Goal: Task Accomplishment & Management: Use online tool/utility

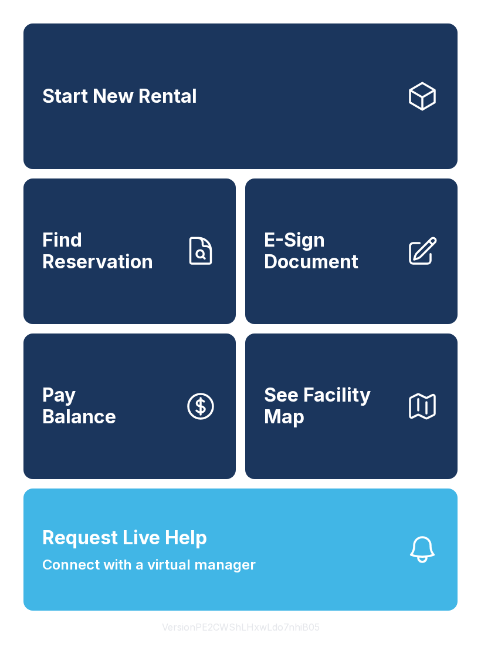
click at [153, 112] on link "Start New Rental" at bounding box center [240, 96] width 434 height 146
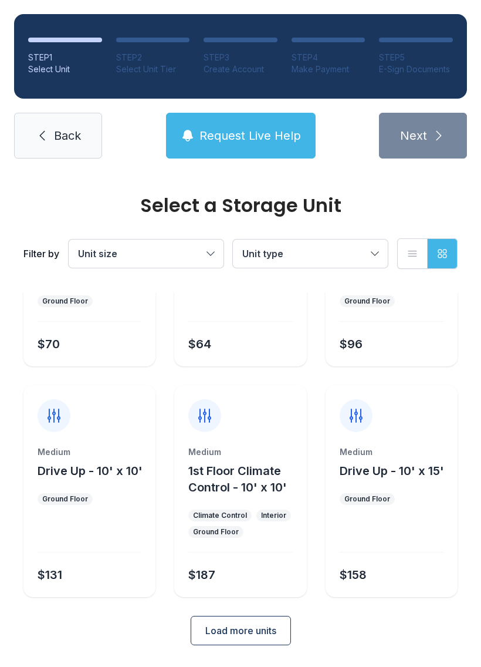
scroll to position [140, 0]
click at [251, 421] on div at bounding box center [240, 408] width 132 height 47
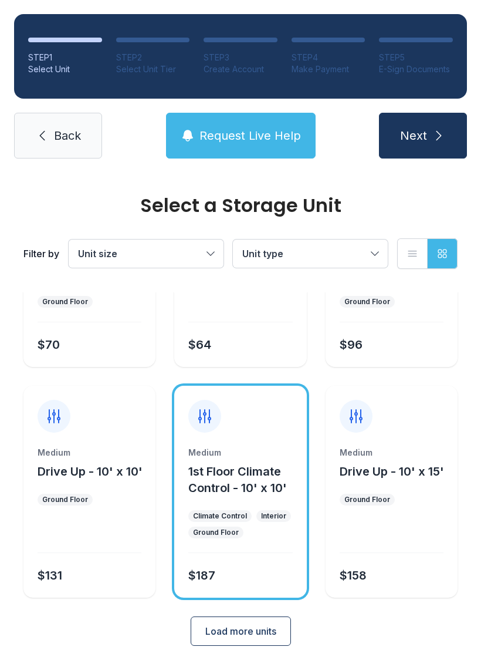
click at [235, 138] on span "Request Live Help" at bounding box center [250, 135] width 102 height 16
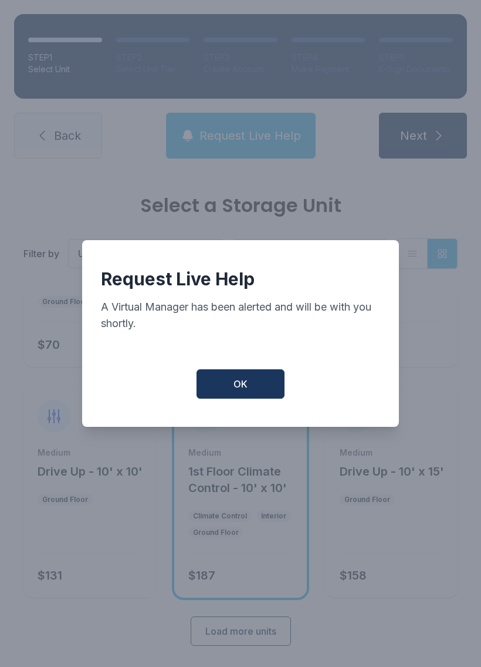
click at [256, 394] on button "OK" at bounding box center [241, 383] width 88 height 29
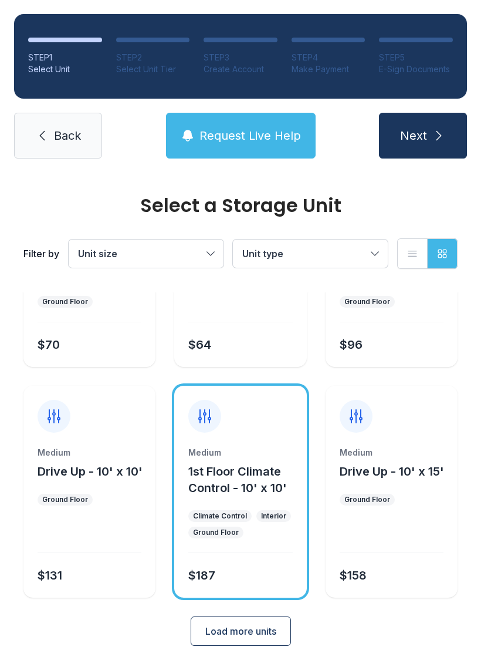
click at [259, 442] on div "Medium 1st Floor Climate Control - 10' x 10' Climate Control Interior Ground Fl…" at bounding box center [240, 491] width 132 height 212
click at [266, 554] on div "Medium 1st Floor Climate Control - 10' x 10' Climate Control Interior Ground Fl…" at bounding box center [240, 521] width 132 height 151
click at [262, 640] on button "Load more units" at bounding box center [241, 630] width 100 height 29
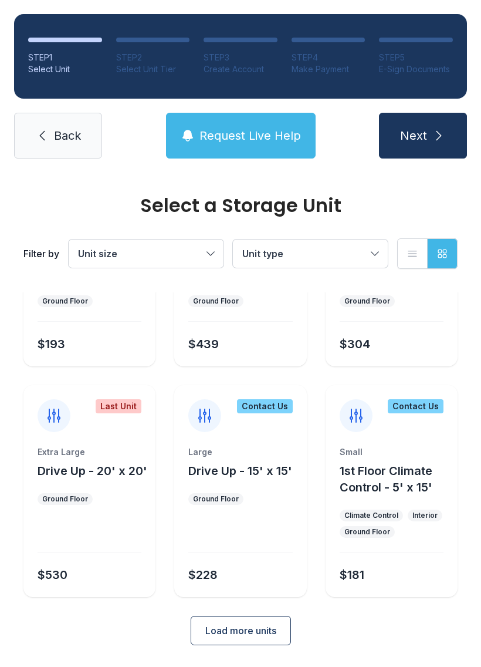
scroll to position [568, 0]
click at [250, 631] on span "Load more units" at bounding box center [240, 631] width 71 height 14
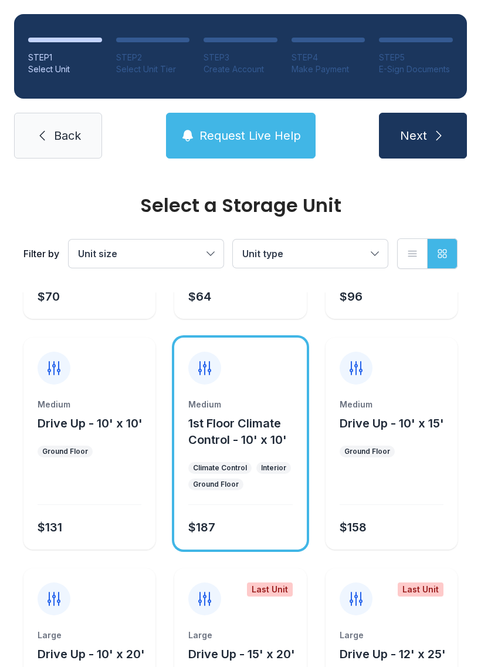
scroll to position [190, 0]
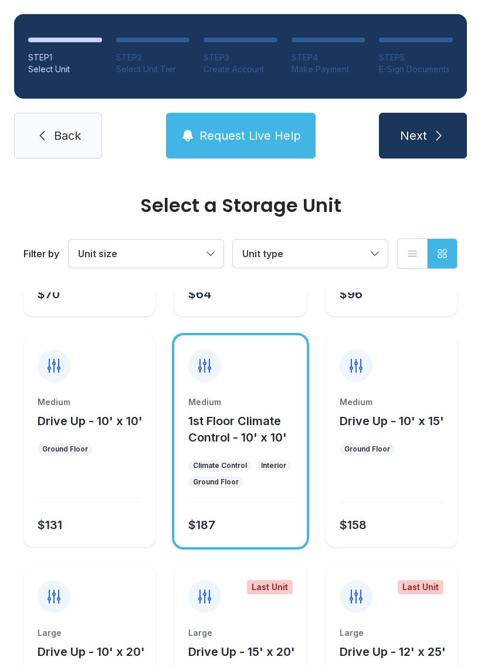
click at [221, 468] on div "Climate Control" at bounding box center [220, 465] width 54 height 9
click at [216, 366] on div at bounding box center [204, 365] width 33 height 33
click at [205, 365] on icon at bounding box center [205, 365] width 12 height 13
click at [214, 368] on icon at bounding box center [204, 365] width 19 height 19
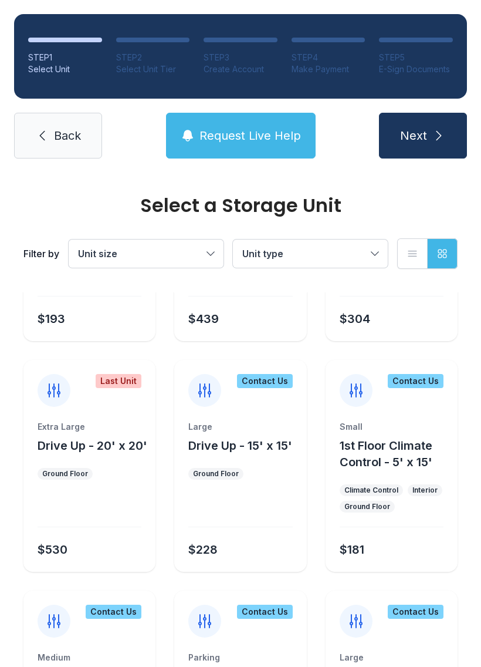
click at [421, 143] on span "Next" at bounding box center [413, 135] width 27 height 16
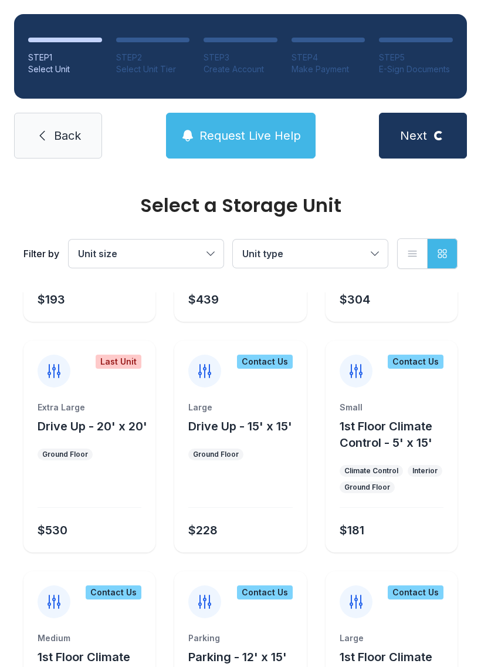
scroll to position [614, 0]
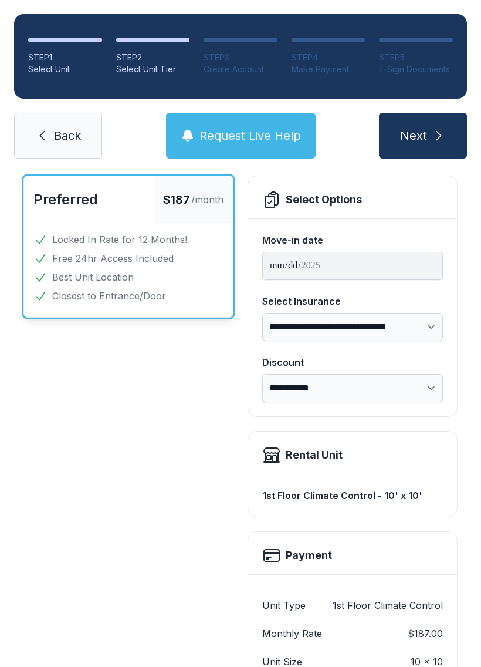
scroll to position [62, 0]
click at [421, 121] on button "Next" at bounding box center [423, 136] width 88 height 46
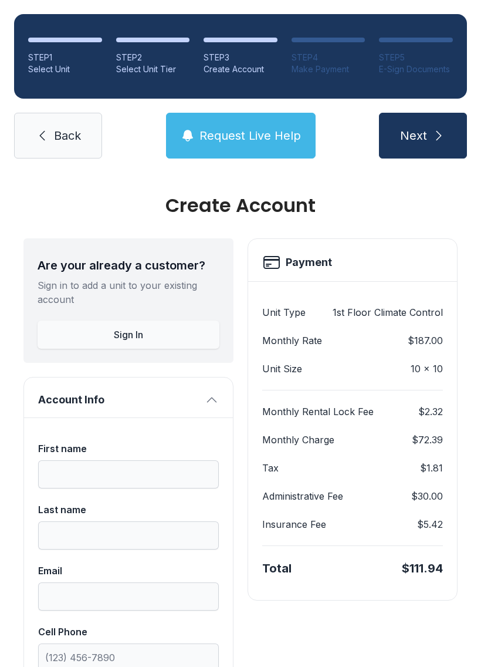
click at [55, 138] on span "Back" at bounding box center [67, 135] width 27 height 16
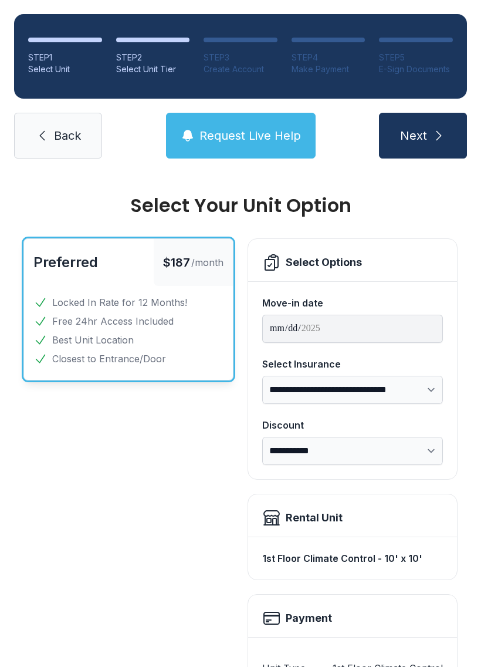
click at [61, 141] on span "Back" at bounding box center [67, 135] width 27 height 16
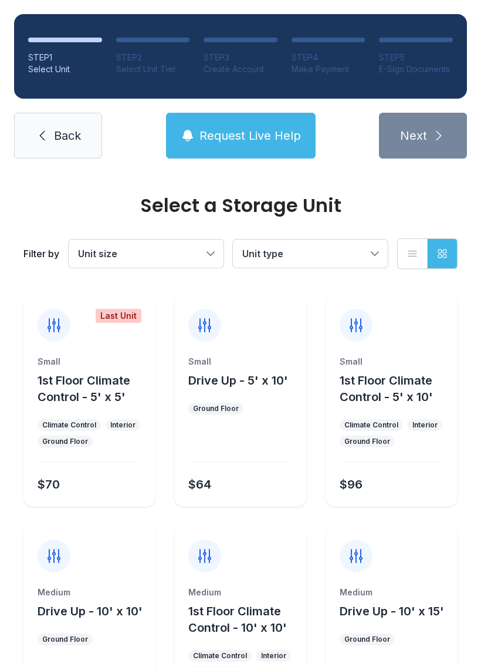
click at [246, 134] on span "Request Live Help" at bounding box center [250, 135] width 102 height 16
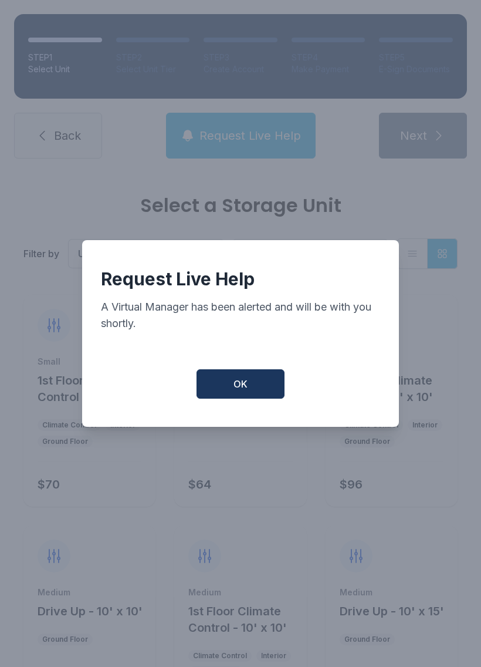
click at [254, 377] on button "OK" at bounding box center [241, 383] width 88 height 29
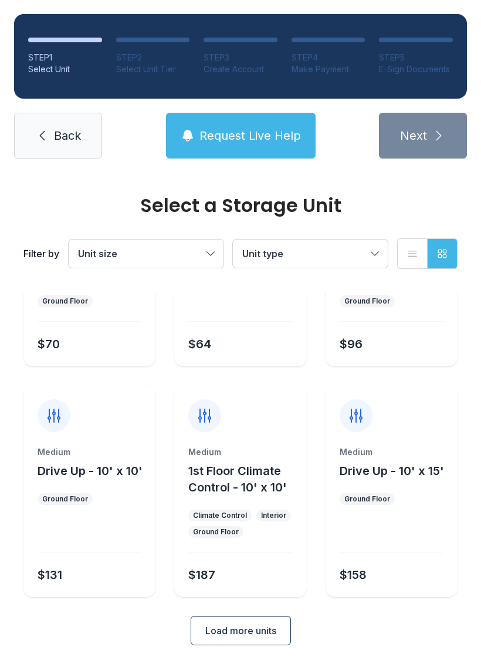
scroll to position [140, 0]
click at [246, 620] on button "Load more units" at bounding box center [241, 630] width 100 height 29
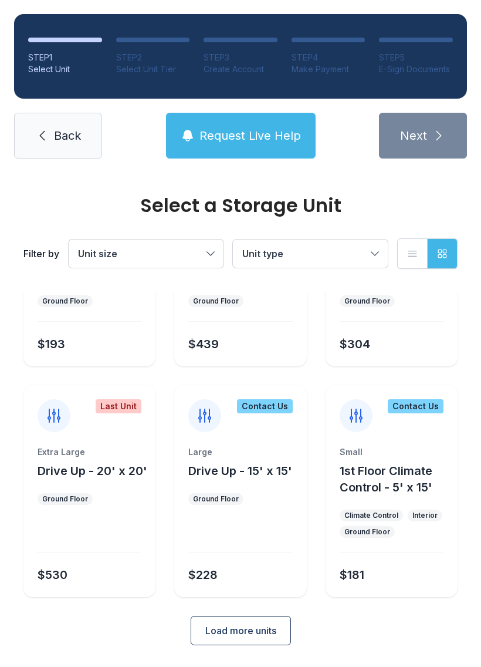
scroll to position [568, 0]
click at [265, 630] on span "Load more units" at bounding box center [240, 631] width 71 height 14
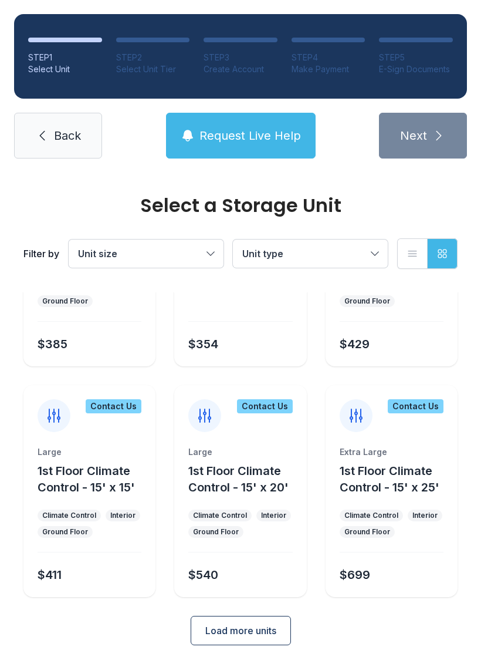
scroll to position [1029, 0]
click at [250, 627] on span "Load more units" at bounding box center [240, 631] width 71 height 14
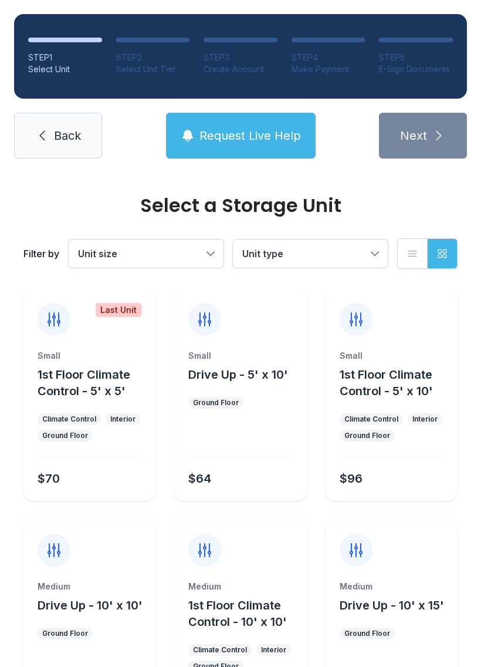
scroll to position [2, 0]
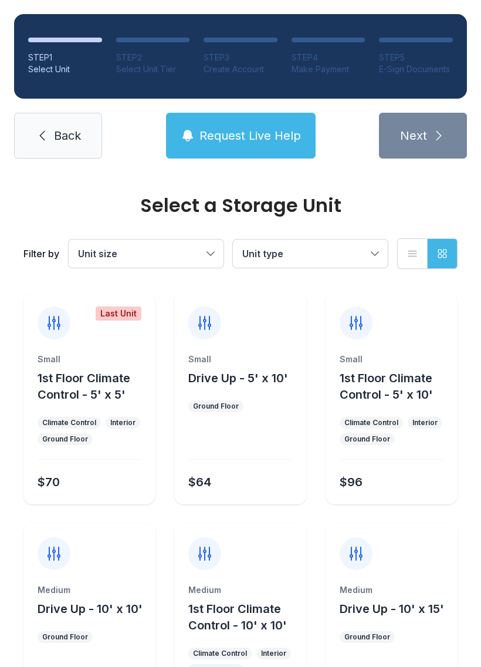
click at [52, 136] on link "Back" at bounding box center [58, 136] width 88 height 46
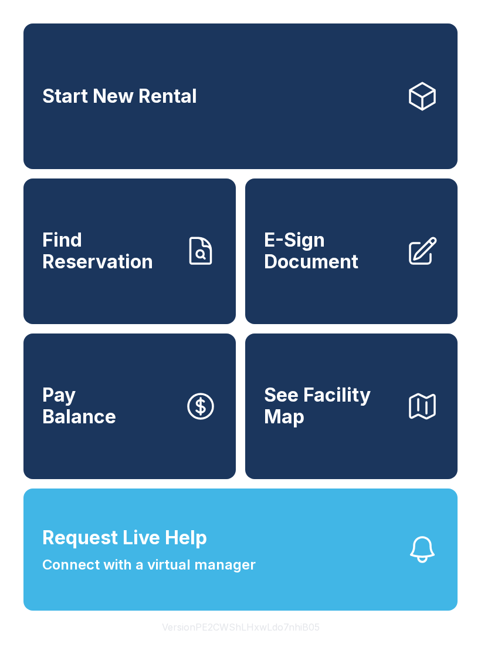
click at [323, 259] on span "E-Sign Document" at bounding box center [330, 250] width 133 height 43
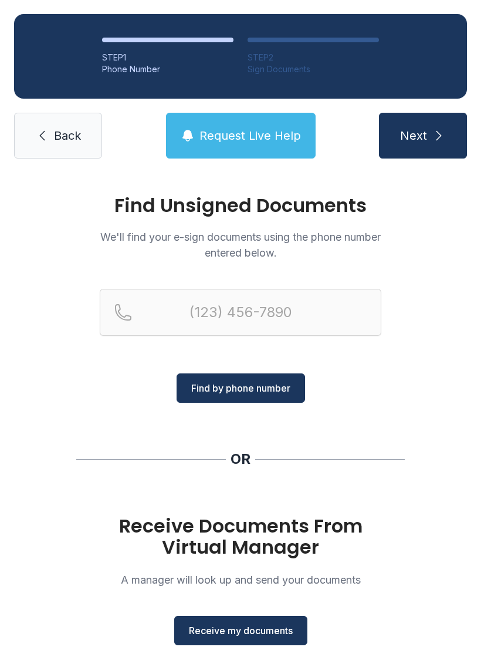
click at [256, 632] on span "Receive my documents" at bounding box center [241, 630] width 104 height 14
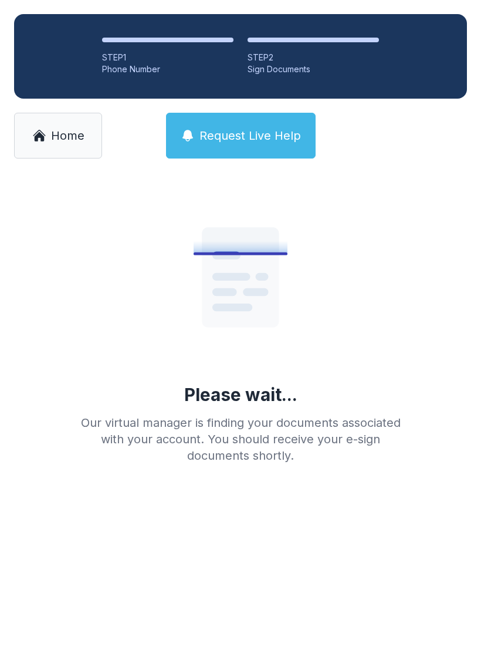
click at [60, 137] on span "Home" at bounding box center [67, 135] width 33 height 16
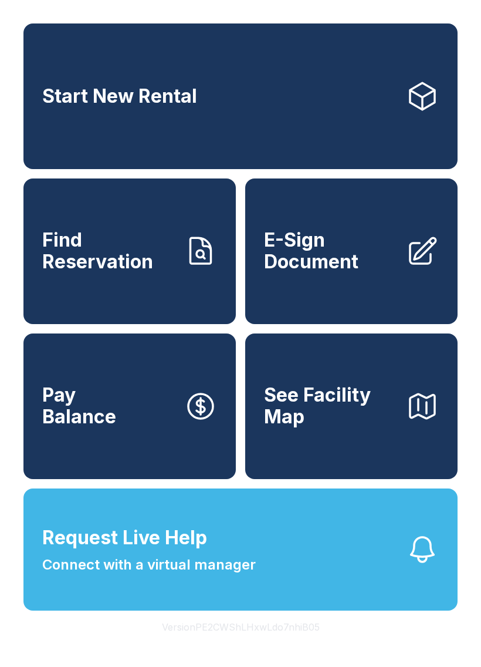
click at [347, 249] on span "E-Sign Document" at bounding box center [330, 250] width 133 height 43
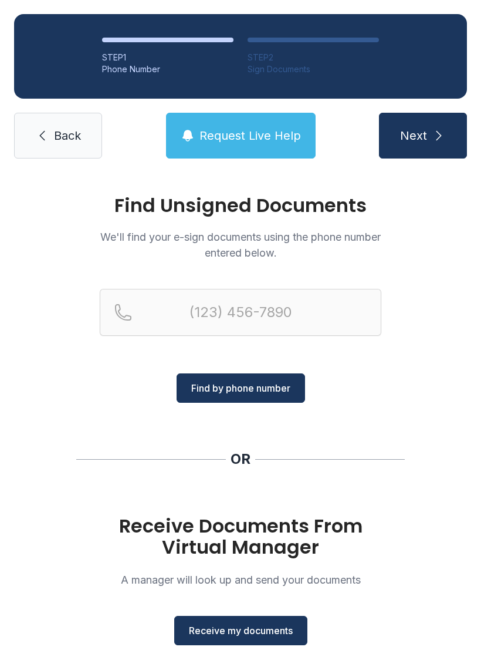
click at [246, 625] on span "Receive my documents" at bounding box center [241, 630] width 104 height 14
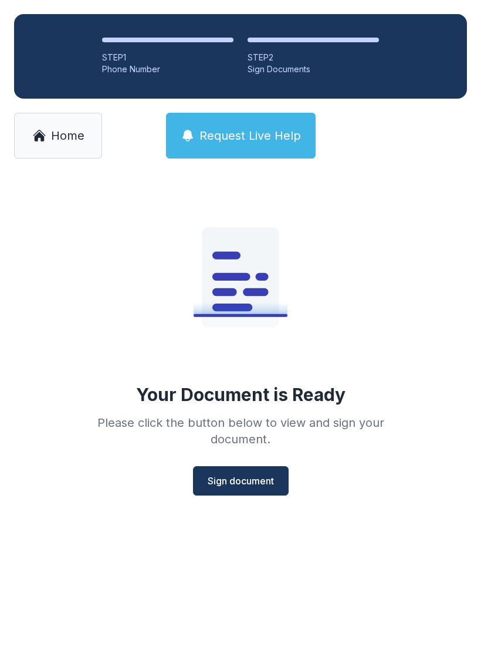
click at [244, 486] on span "Sign document" at bounding box center [241, 480] width 66 height 14
click at [235, 481] on span "Sign document" at bounding box center [241, 480] width 66 height 14
click at [242, 476] on span "Sign document" at bounding box center [241, 480] width 66 height 14
click at [235, 475] on span "Sign document" at bounding box center [241, 480] width 66 height 14
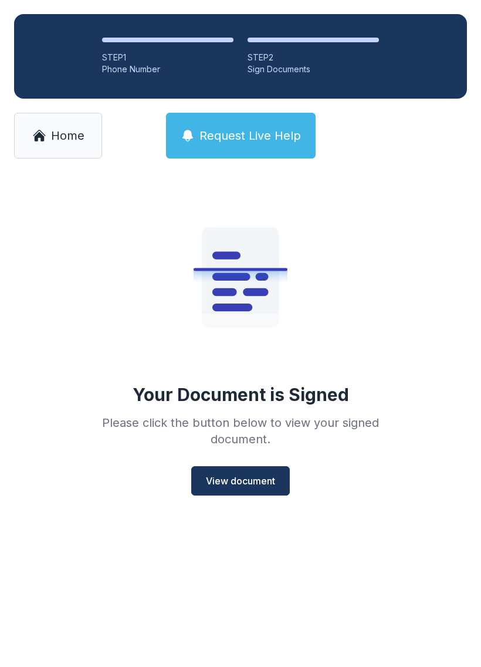
click at [277, 522] on div "Your Document is Signed Please click the button below to view your signed docum…" at bounding box center [240, 357] width 481 height 370
click at [258, 485] on div "Your Document is Signed Please click the button below to view your signed docum…" at bounding box center [240, 357] width 481 height 370
click at [266, 473] on span "View document" at bounding box center [240, 480] width 69 height 14
click at [39, 142] on icon at bounding box center [39, 135] width 14 height 14
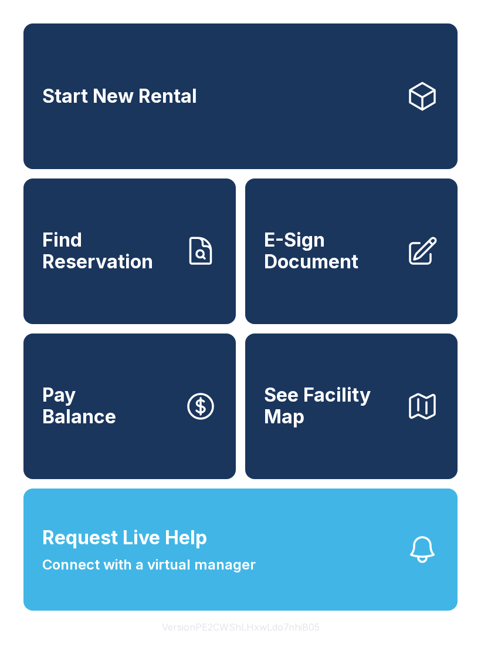
click at [360, 272] on span "E-Sign Document" at bounding box center [330, 250] width 133 height 43
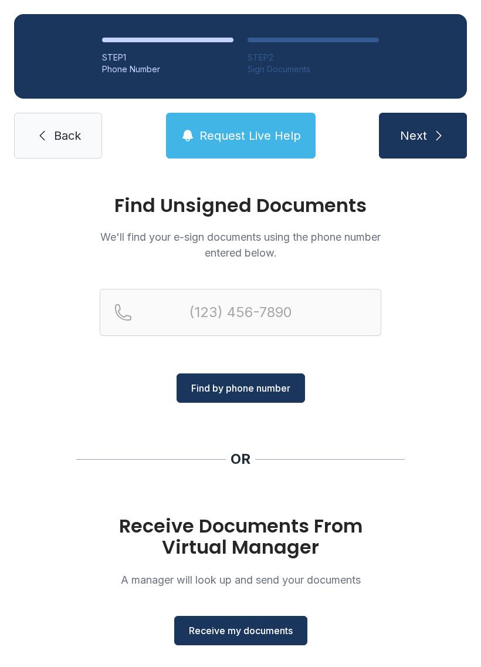
click at [241, 626] on span "Receive my documents" at bounding box center [241, 630] width 104 height 14
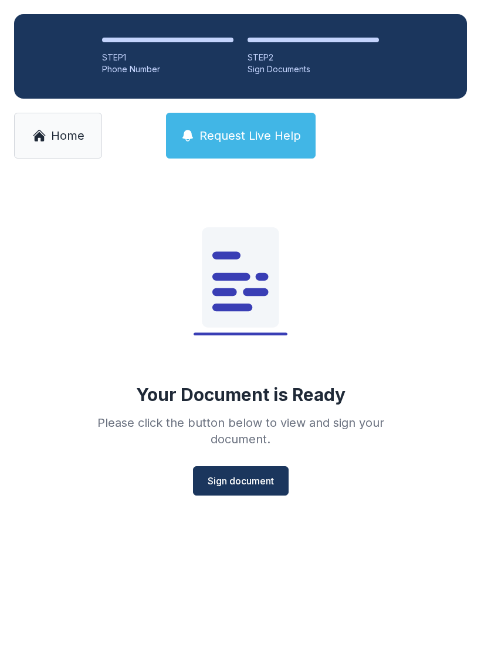
click at [245, 476] on span "Sign document" at bounding box center [241, 480] width 66 height 14
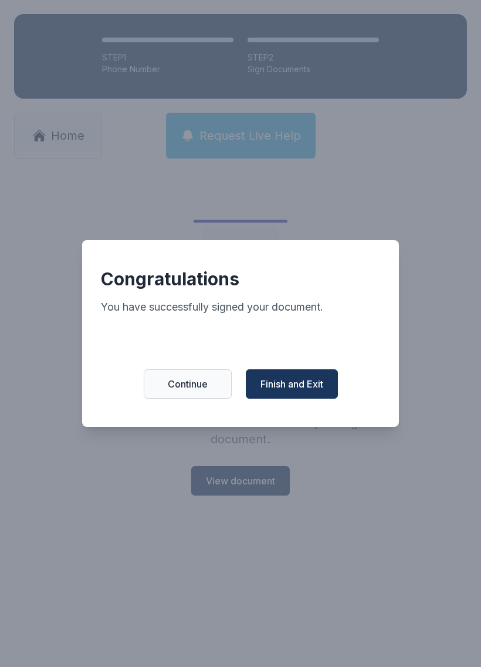
click at [297, 383] on span "Finish and Exit" at bounding box center [292, 384] width 63 height 14
